Goal: Transaction & Acquisition: Purchase product/service

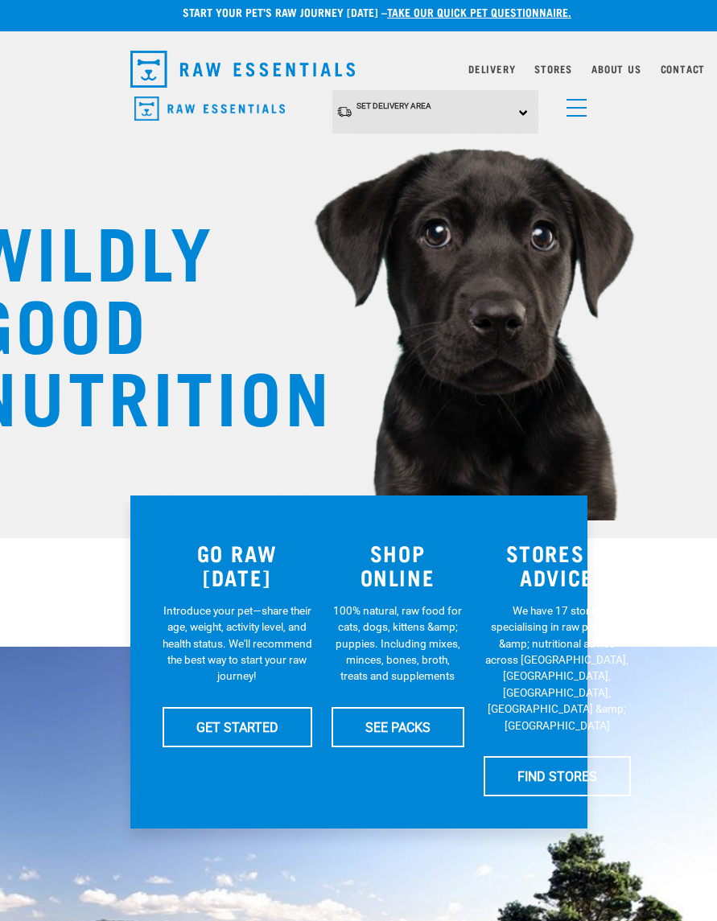
click at [512, 109] on div "Set Delivery Area North Island South Island" at bounding box center [435, 112] width 206 height 44
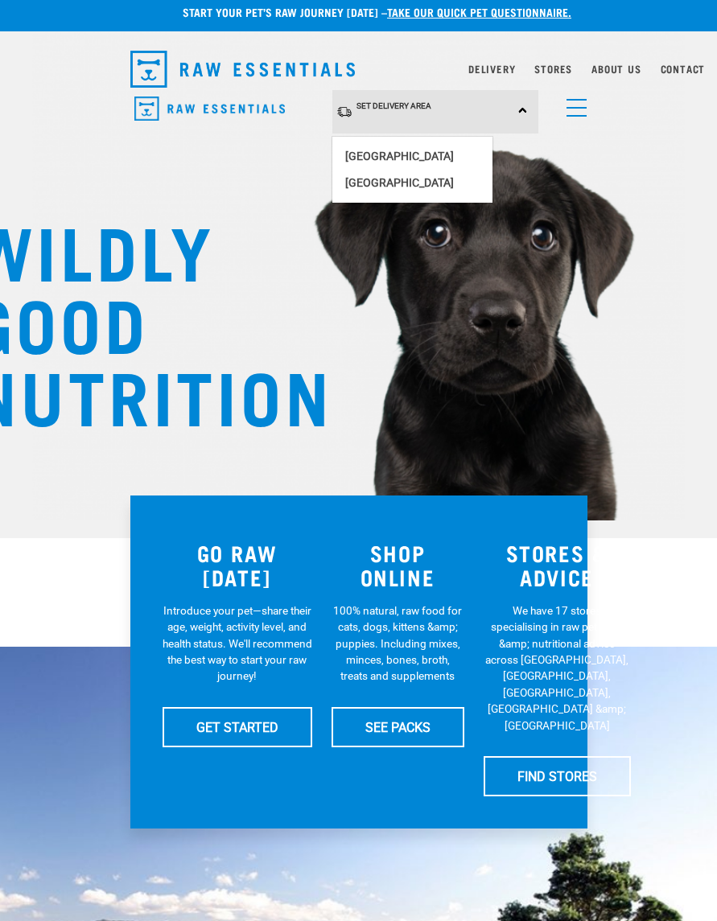
click at [398, 146] on link "[GEOGRAPHIC_DATA]" at bounding box center [412, 156] width 160 height 27
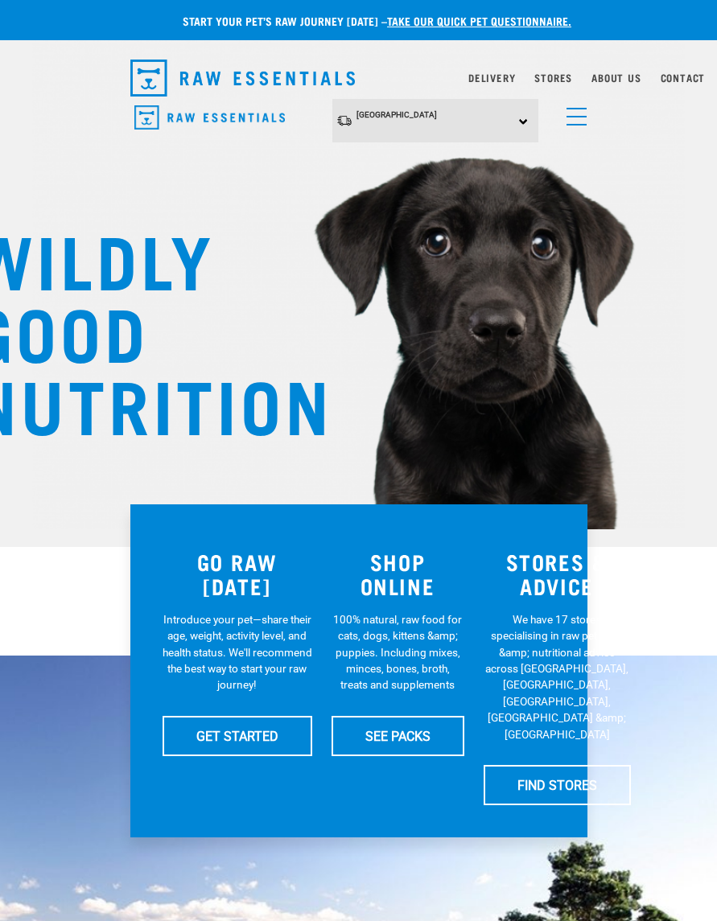
scroll to position [9, 0]
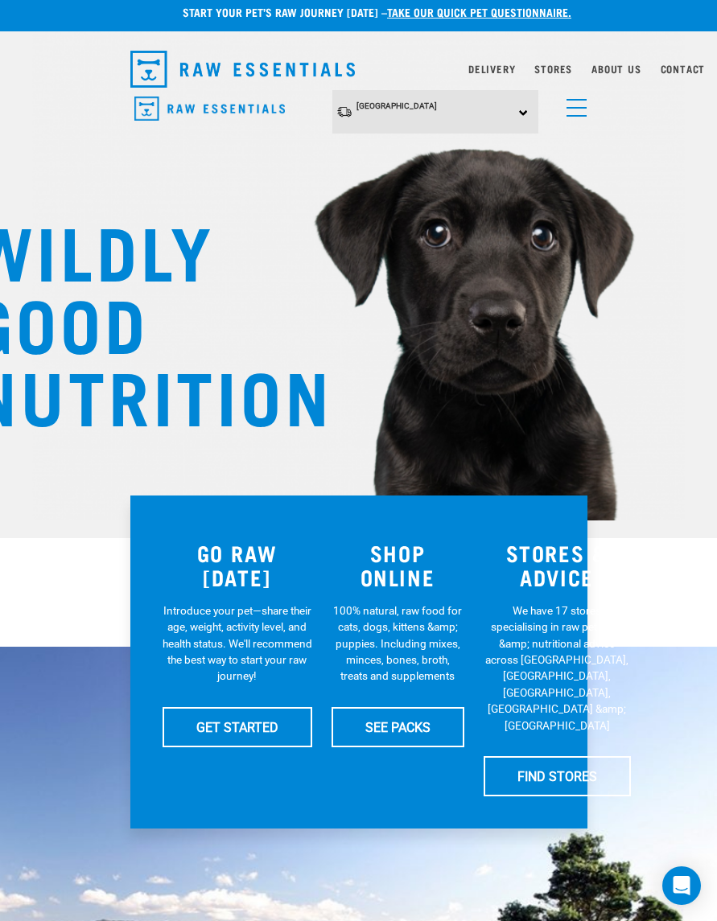
click at [398, 562] on h3 "SHOP ONLINE" at bounding box center [398, 565] width 133 height 49
click at [395, 727] on link "SEE PACKS" at bounding box center [398, 727] width 133 height 40
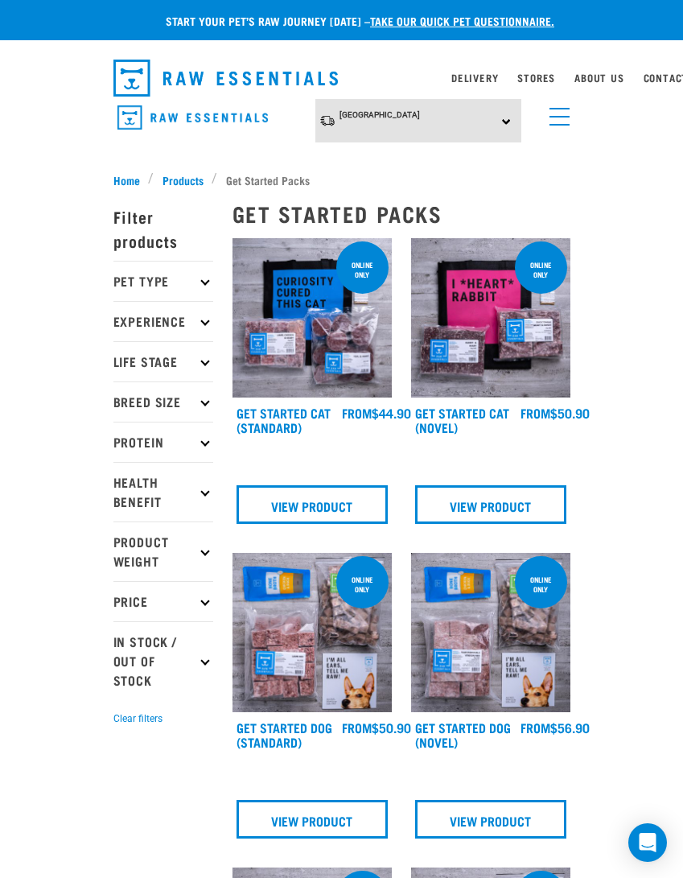
click at [188, 176] on span "Products" at bounding box center [183, 179] width 41 height 17
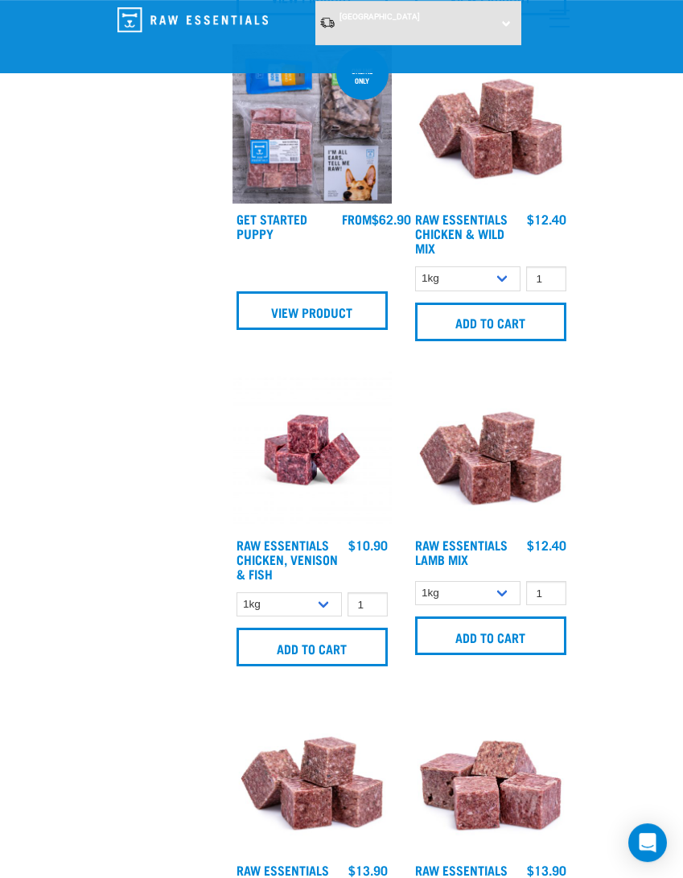
scroll to position [1960, 0]
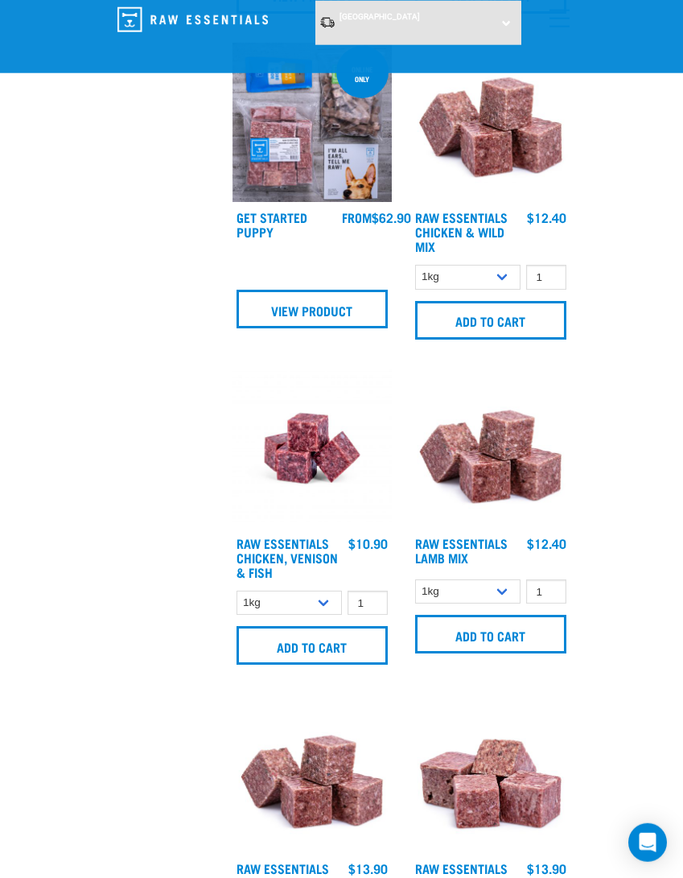
click at [533, 323] on input "Add to cart" at bounding box center [490, 320] width 151 height 39
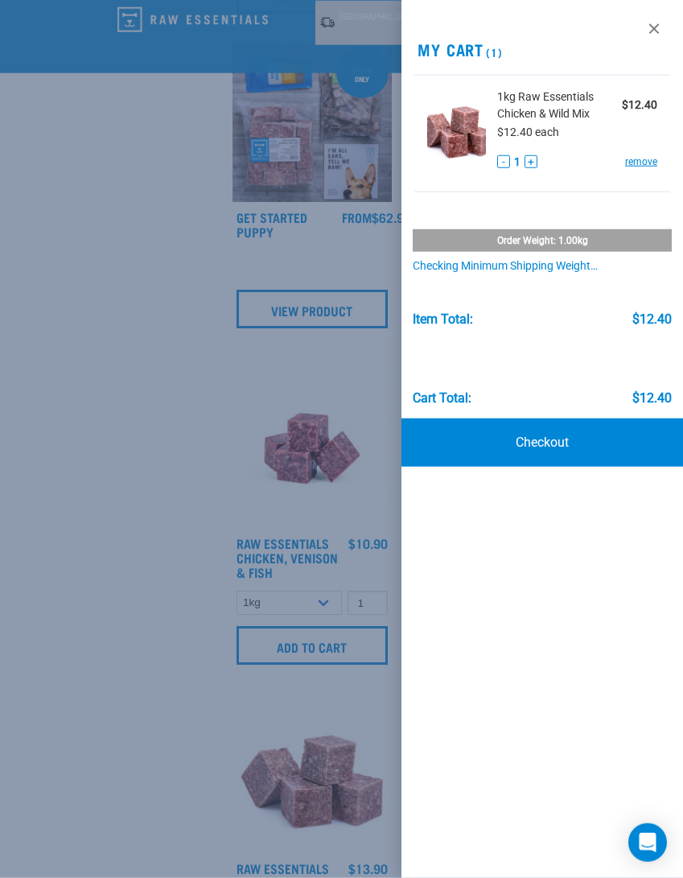
click at [473, 321] on div "Item Total:" at bounding box center [443, 319] width 60 height 14
click at [535, 162] on button "+" at bounding box center [531, 161] width 13 height 13
click at [651, 22] on link at bounding box center [654, 29] width 26 height 26
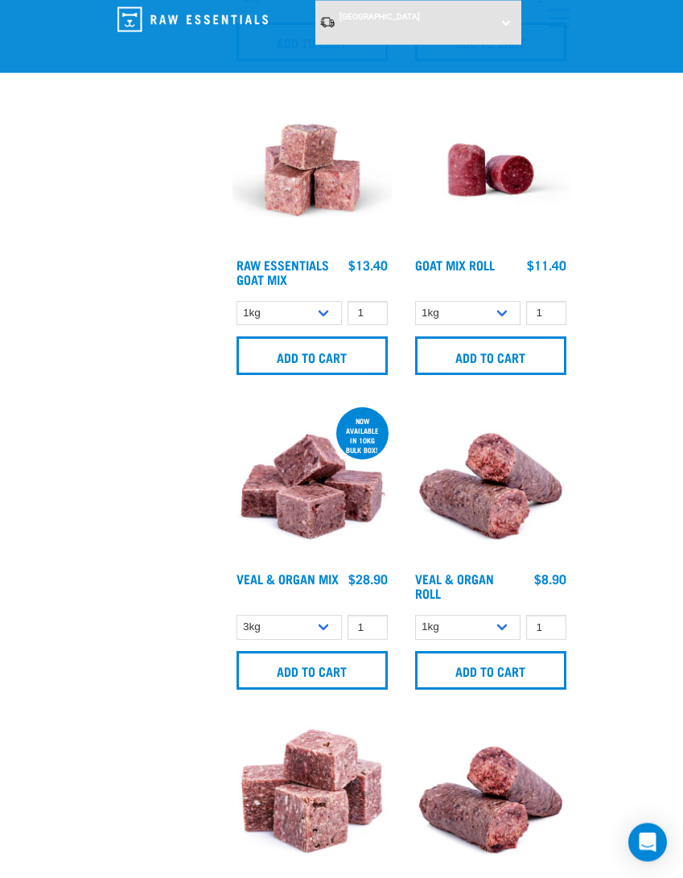
scroll to position [3193, 0]
click at [544, 664] on input "Add to cart" at bounding box center [490, 670] width 151 height 39
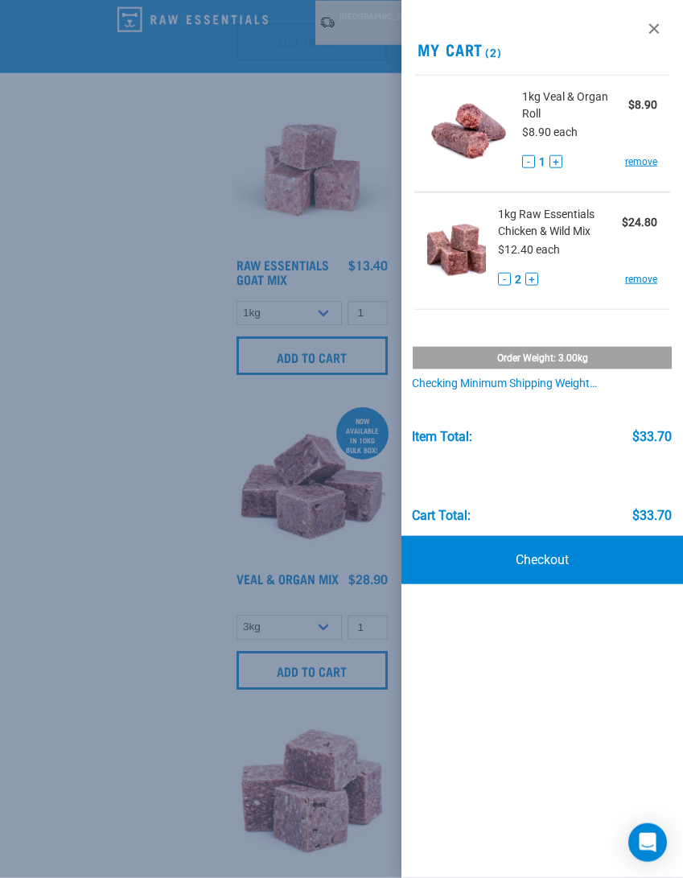
click at [557, 162] on button "+" at bounding box center [556, 161] width 13 height 13
click at [132, 639] on div at bounding box center [341, 439] width 683 height 878
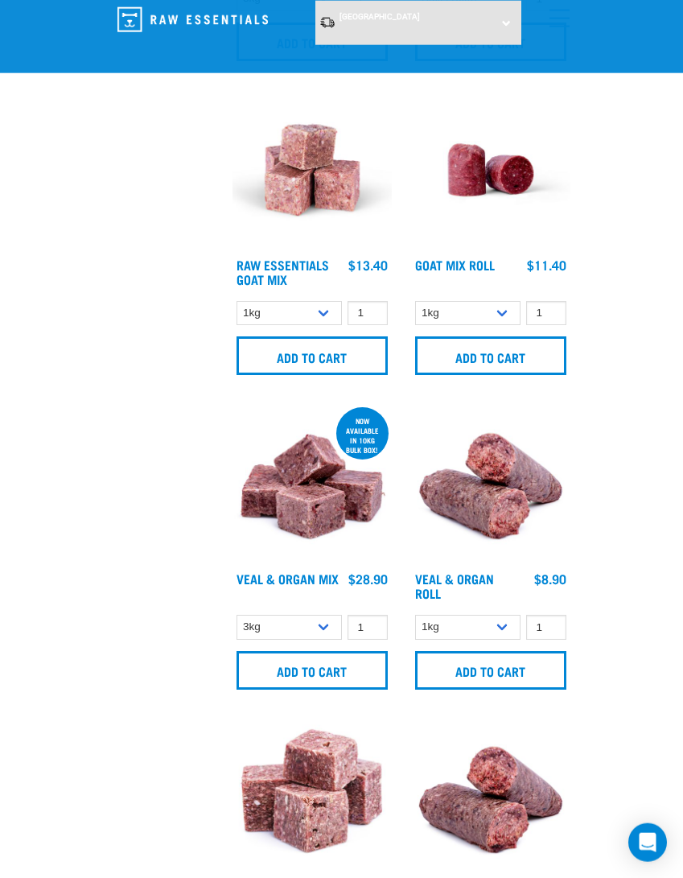
click at [502, 807] on img at bounding box center [490, 798] width 159 height 159
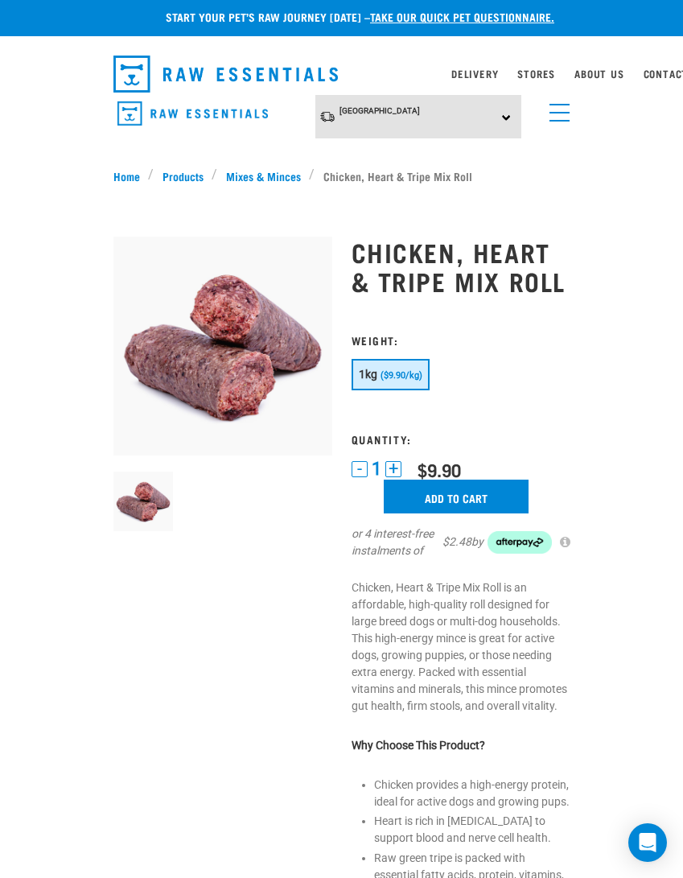
click at [393, 477] on button "+" at bounding box center [393, 469] width 16 height 16
click at [394, 477] on button "+" at bounding box center [393, 469] width 16 height 16
click at [471, 513] on input "Add to cart" at bounding box center [456, 497] width 145 height 34
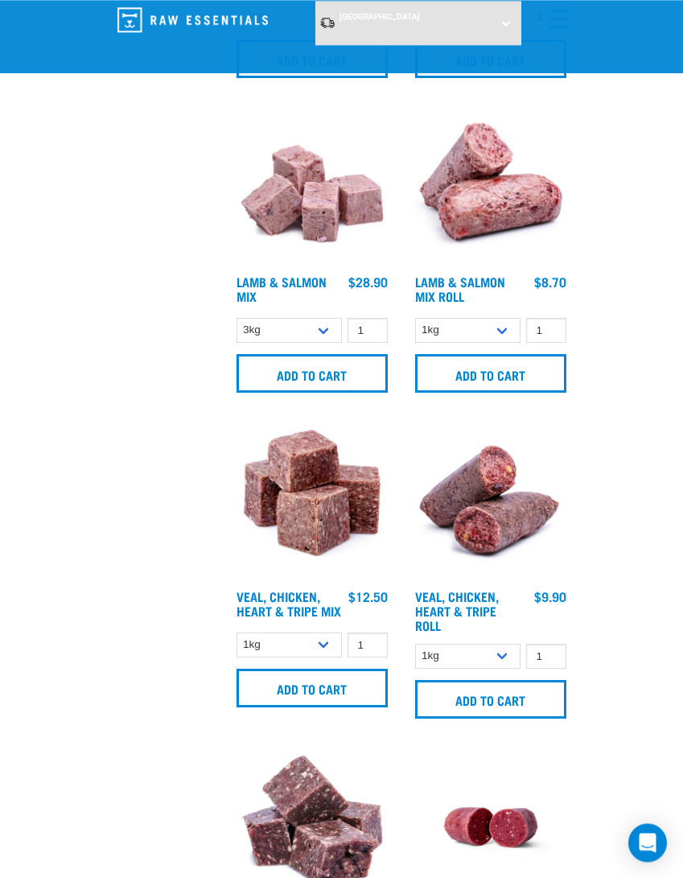
scroll to position [4118, 0]
click at [534, 700] on input "Add to cart" at bounding box center [490, 699] width 151 height 39
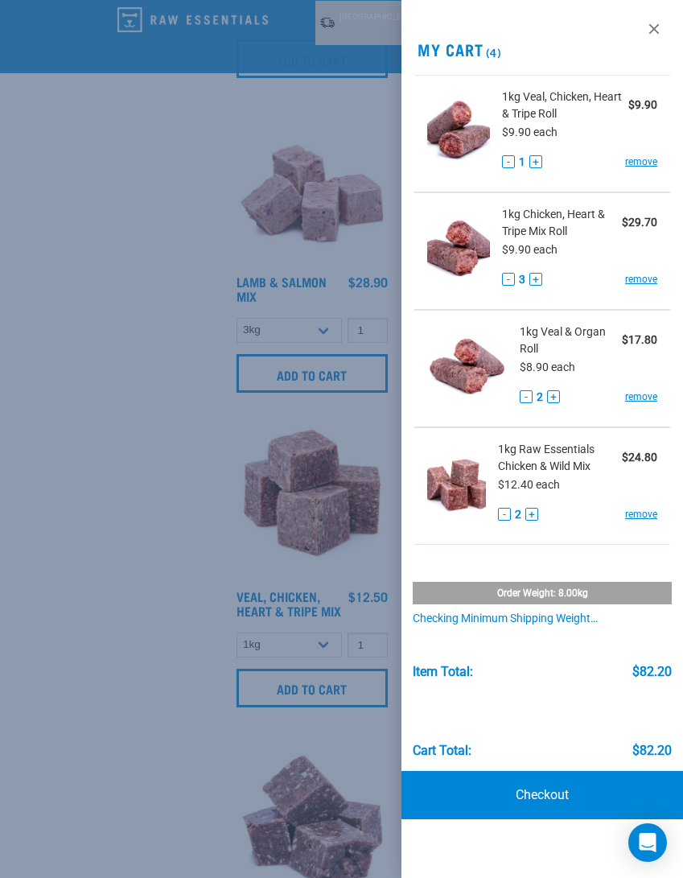
click at [150, 728] on div at bounding box center [341, 439] width 683 height 878
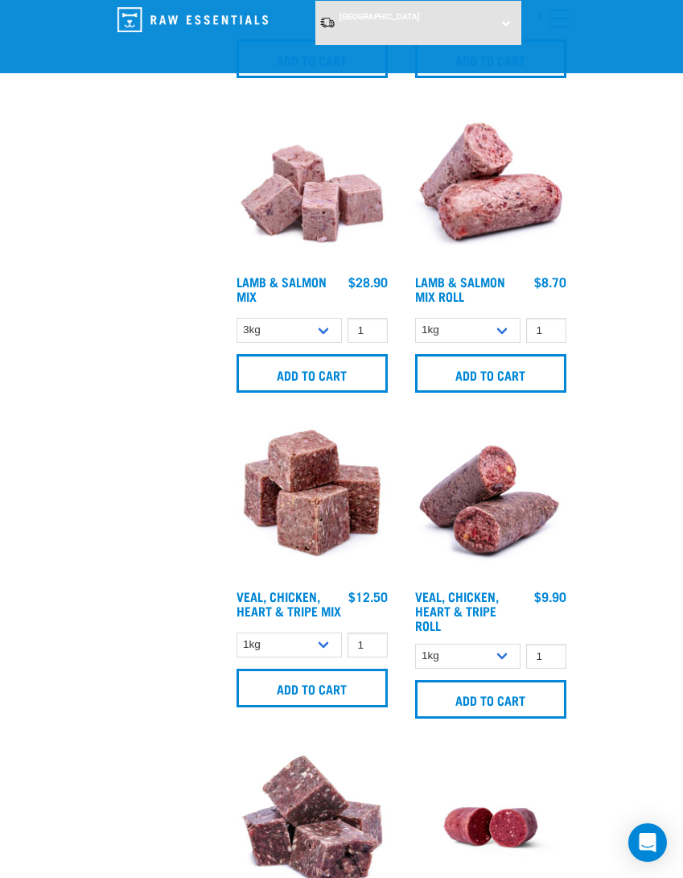
click at [523, 703] on input "Add to cart" at bounding box center [490, 699] width 151 height 39
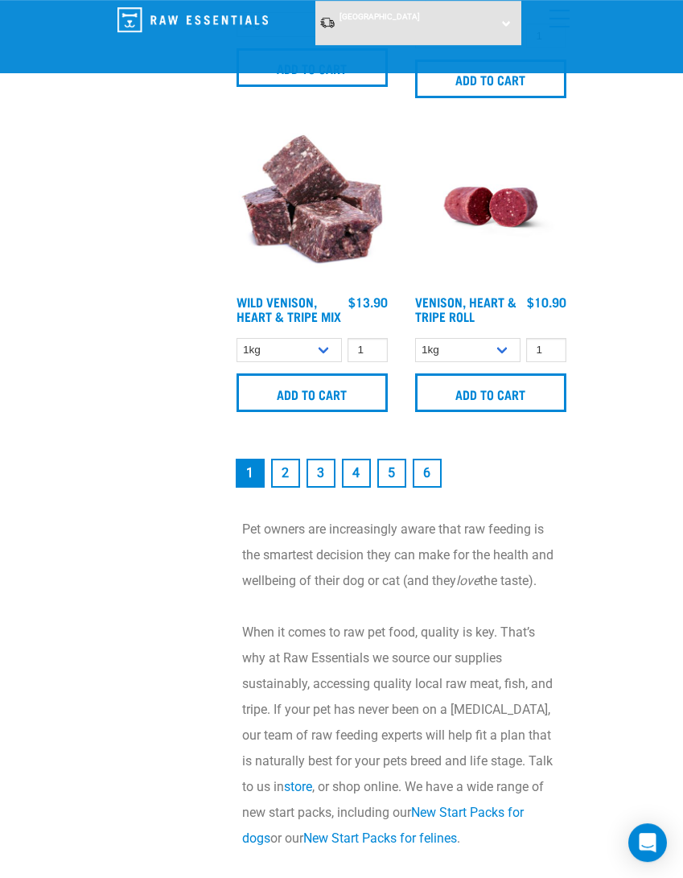
scroll to position [4757, 0]
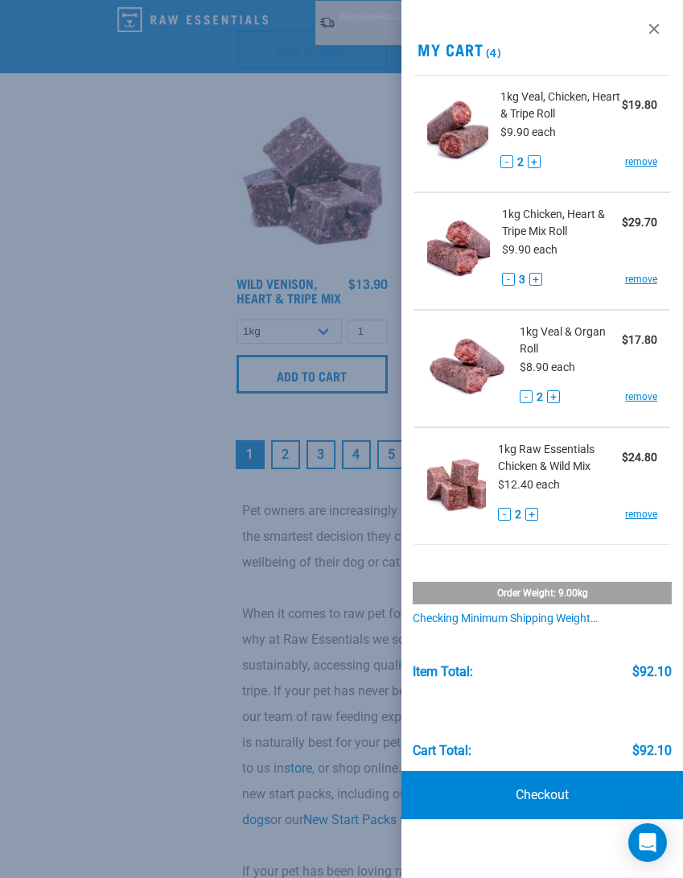
click at [286, 462] on div at bounding box center [341, 439] width 683 height 878
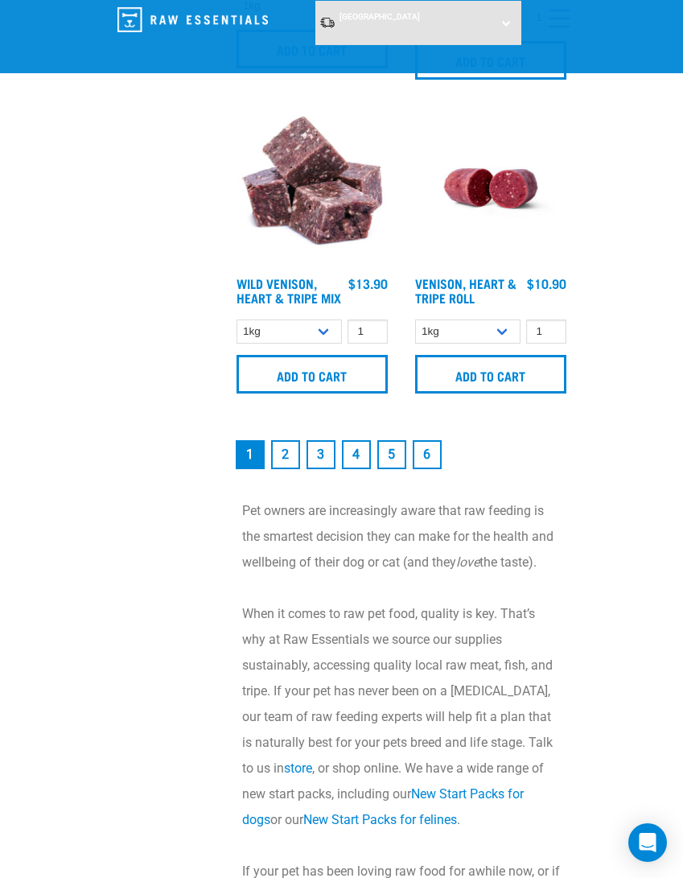
click at [276, 465] on link "2" at bounding box center [285, 454] width 29 height 29
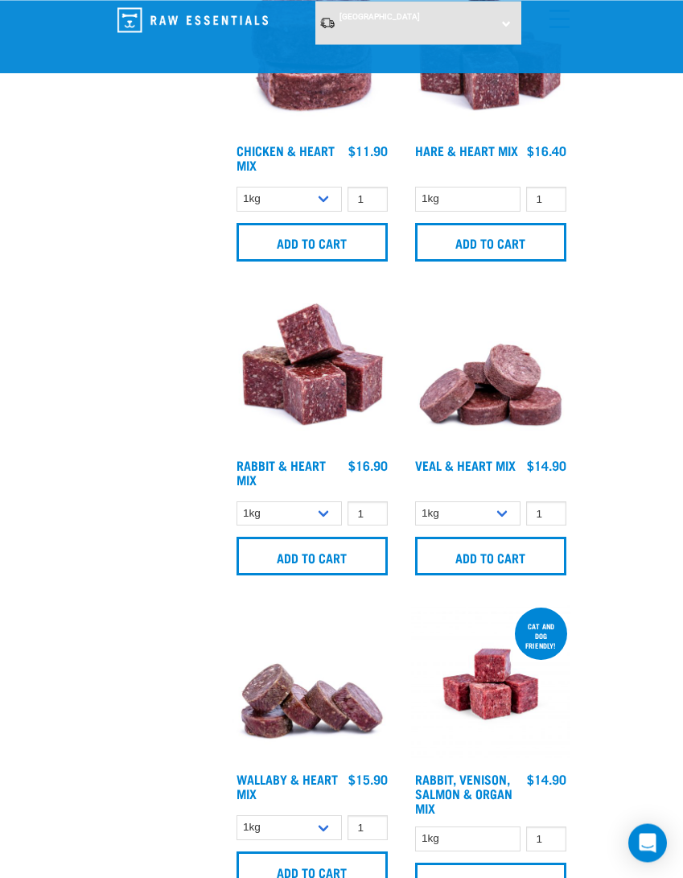
scroll to position [2037, 0]
click at [360, 245] on input "Add to cart" at bounding box center [312, 242] width 151 height 39
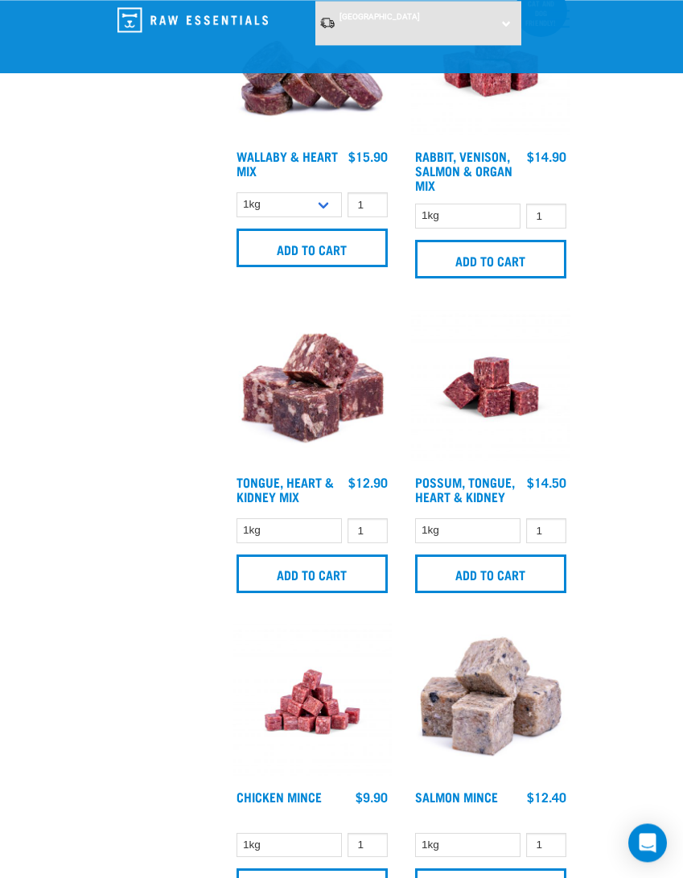
scroll to position [2659, 0]
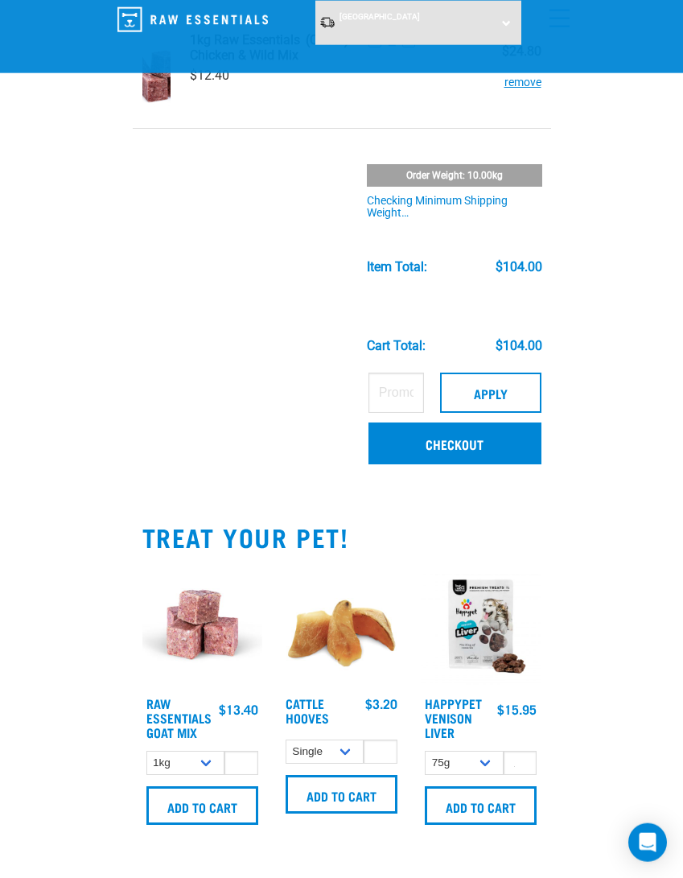
scroll to position [560, 0]
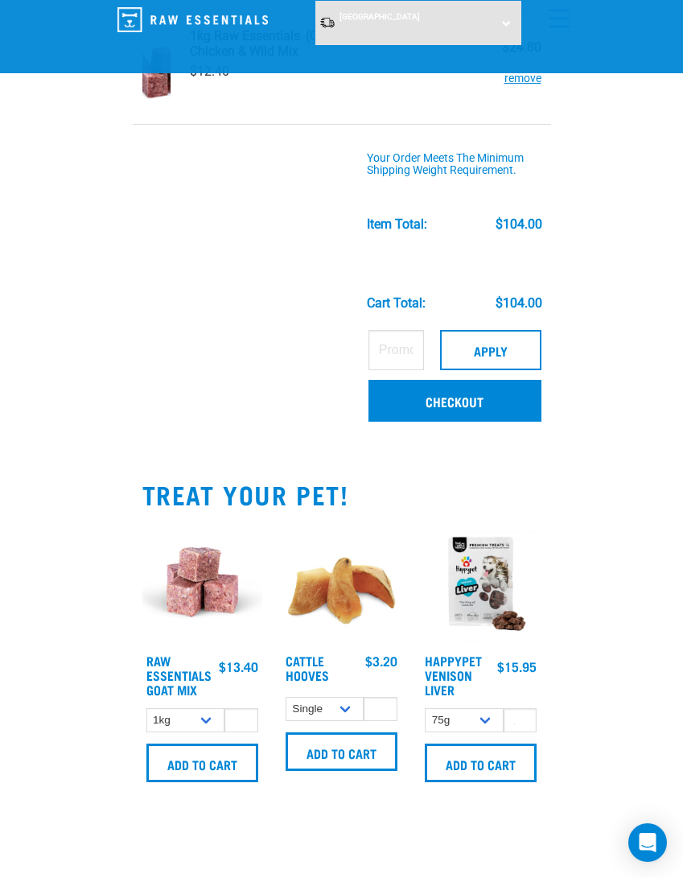
click at [466, 409] on link "Checkout" at bounding box center [455, 401] width 173 height 42
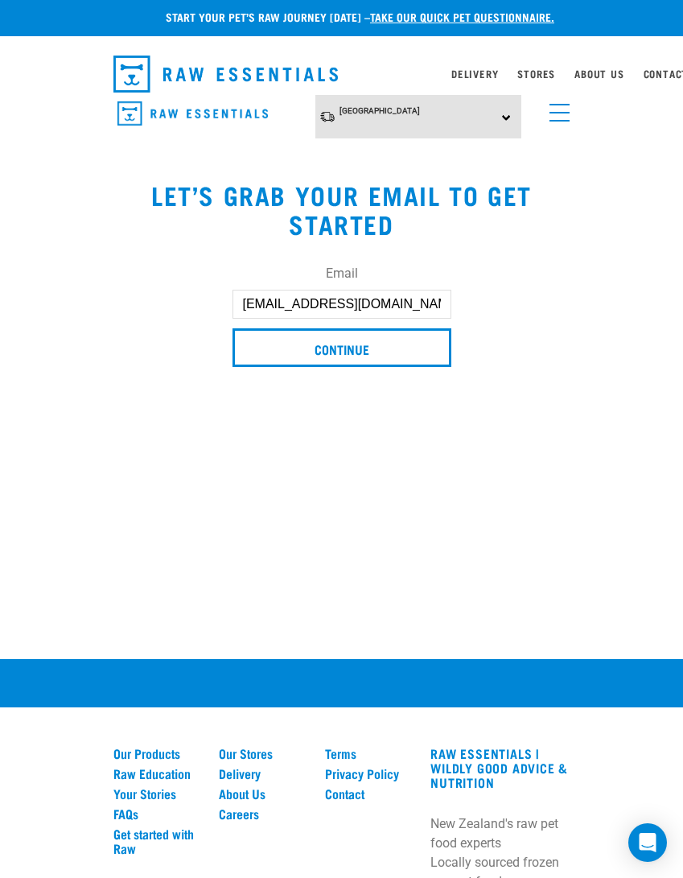
click at [330, 348] on input "Continue" at bounding box center [342, 347] width 219 height 39
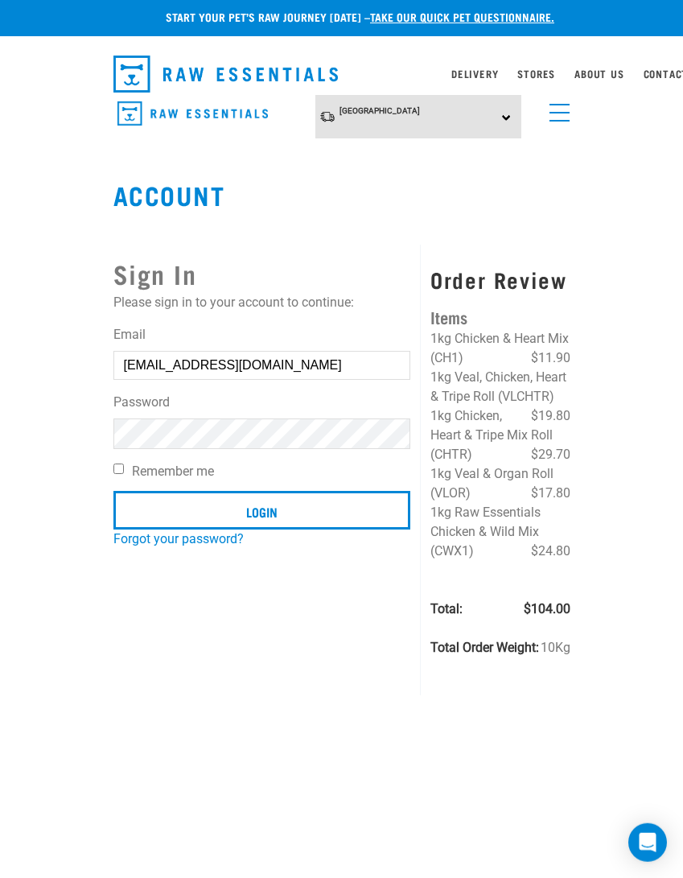
click at [262, 511] on input "Login" at bounding box center [262, 510] width 298 height 39
click at [272, 515] on input "Login" at bounding box center [262, 510] width 298 height 39
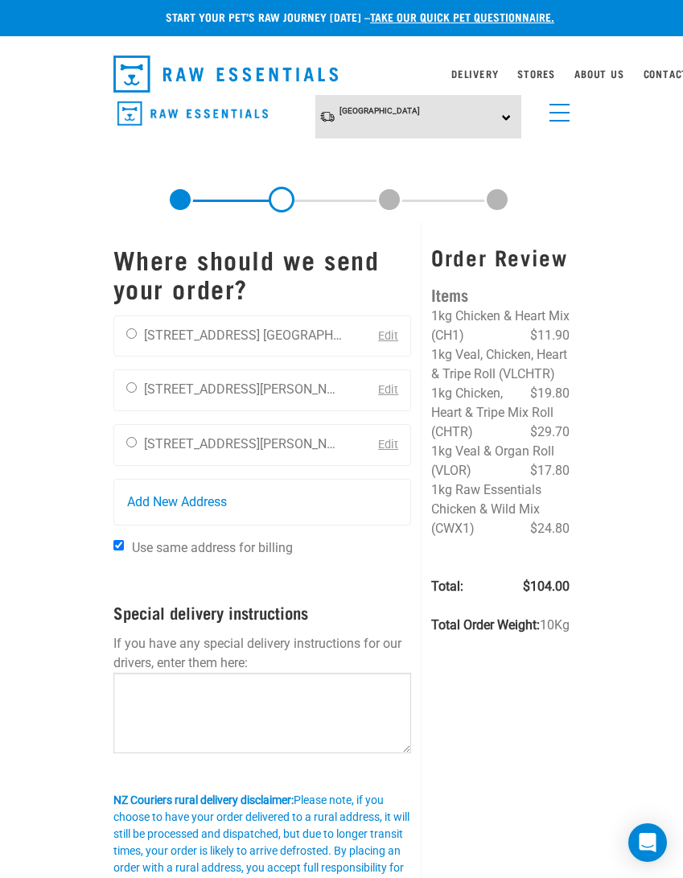
click at [128, 431] on div "[PERSON_NAME] [STREET_ADDRESS][PERSON_NAME] [GEOGRAPHIC_DATA] 0632 0210327025" at bounding box center [234, 445] width 241 height 40
click at [130, 439] on input "radio" at bounding box center [131, 442] width 10 height 10
radio input "true"
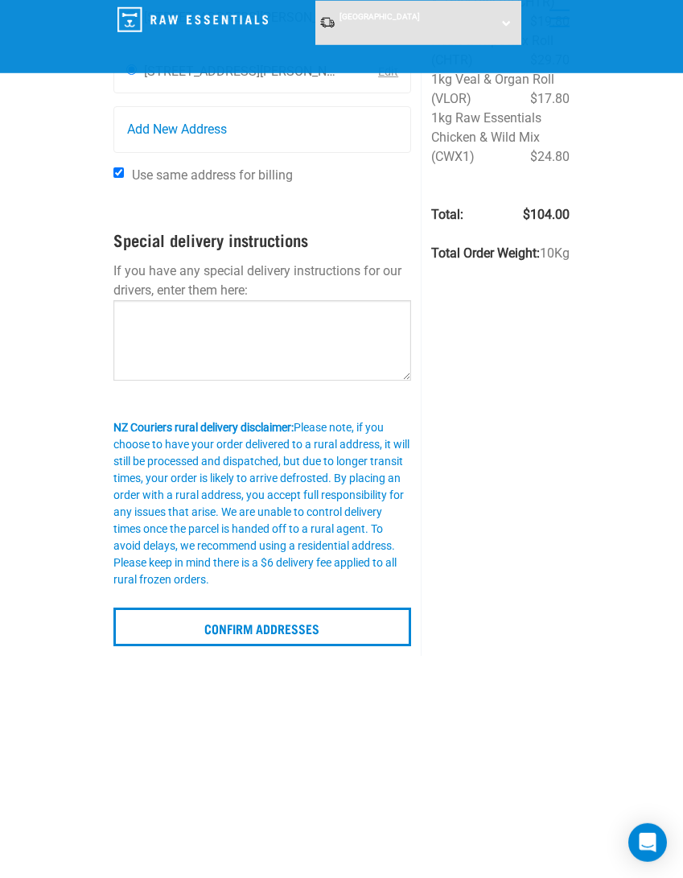
scroll to position [251, 0]
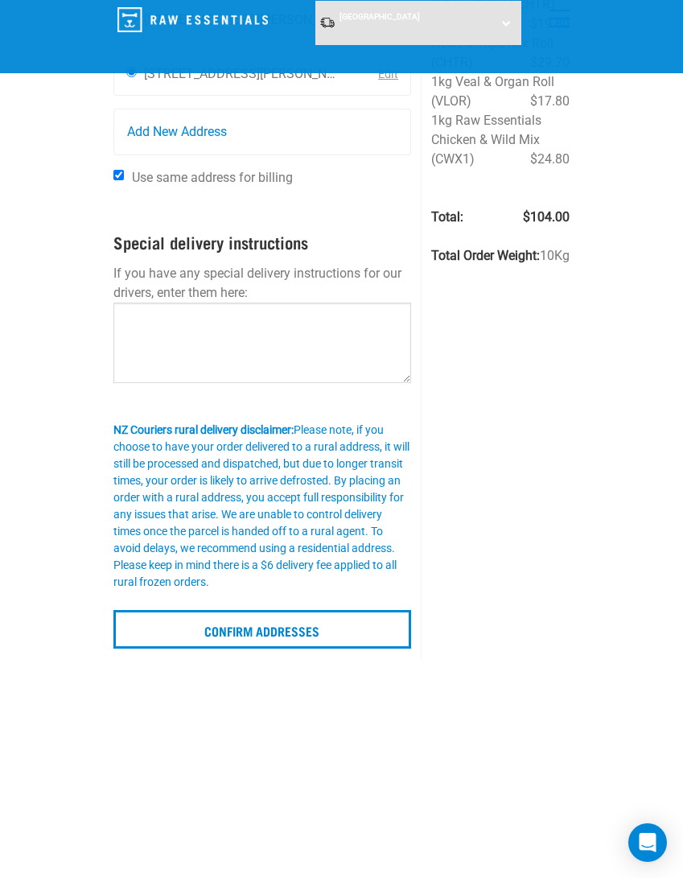
click at [286, 630] on input "Confirm addresses" at bounding box center [262, 629] width 299 height 39
click at [282, 610] on input "Confirm addresses" at bounding box center [262, 629] width 299 height 39
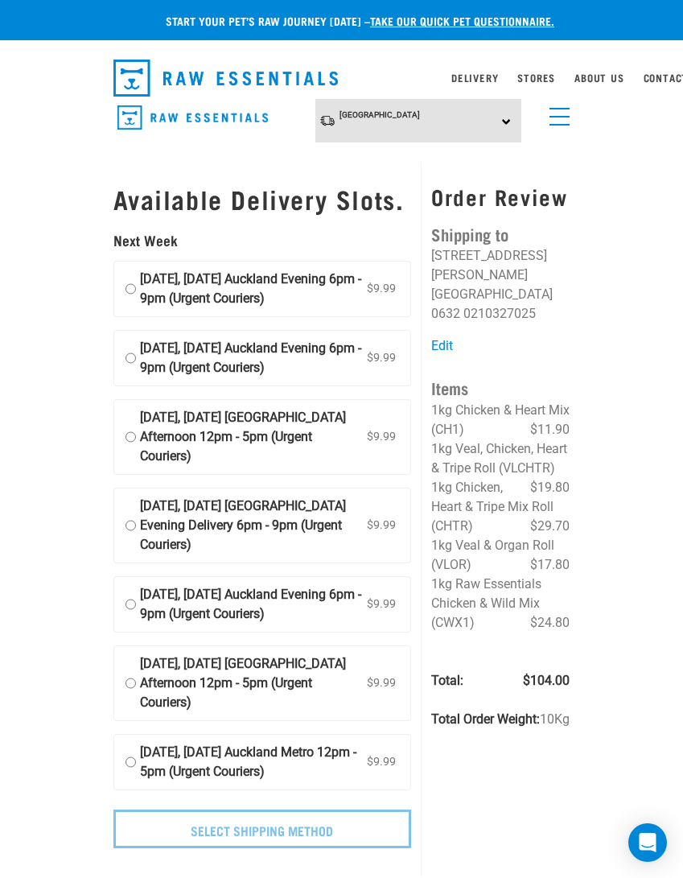
click at [130, 304] on input "13 October, Monday Auckland Evening 6pm - 9pm (Urgent Couriers) $9.99" at bounding box center [131, 289] width 10 height 39
radio input "true"
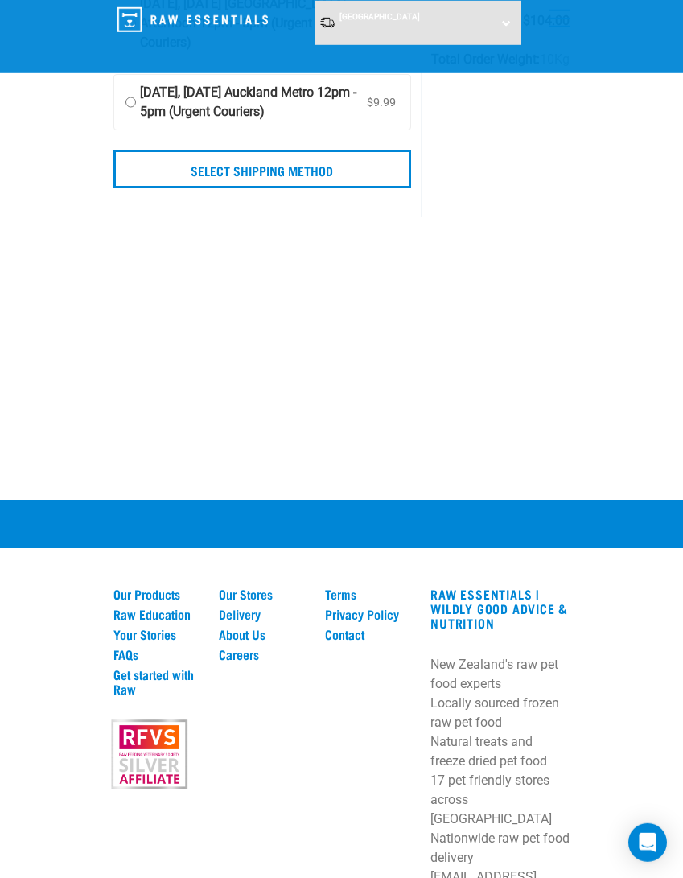
scroll to position [521, 0]
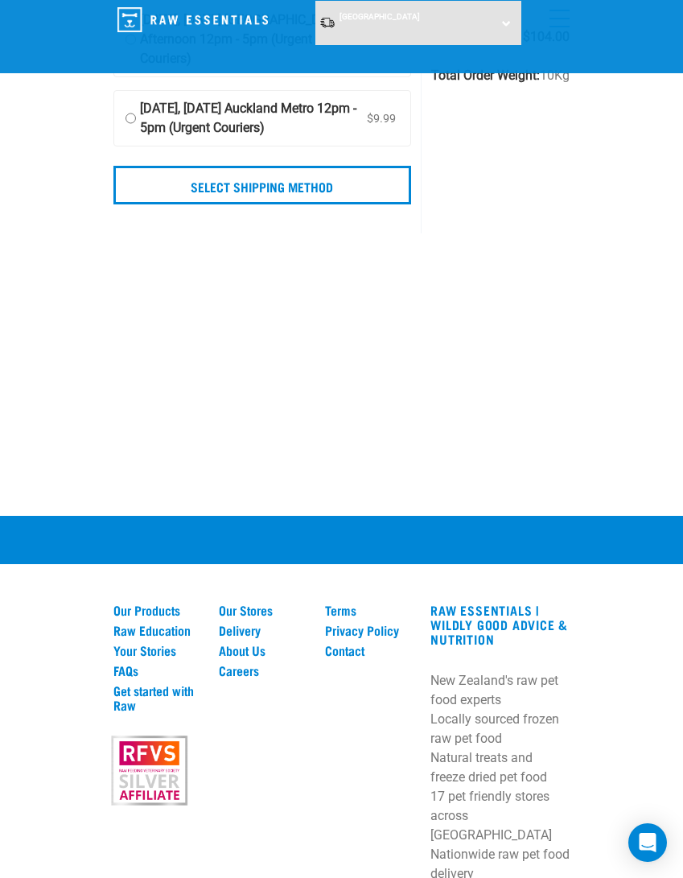
click at [310, 204] on input "Select Shipping Method" at bounding box center [262, 185] width 299 height 39
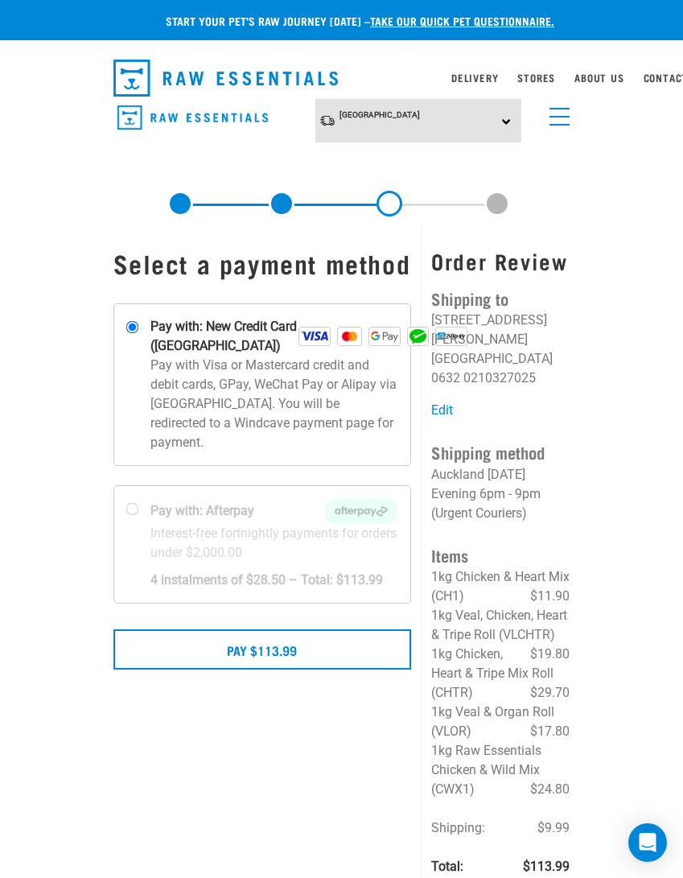
click at [280, 669] on button "Pay $113.99" at bounding box center [262, 649] width 299 height 40
